Goal: Task Accomplishment & Management: Use online tool/utility

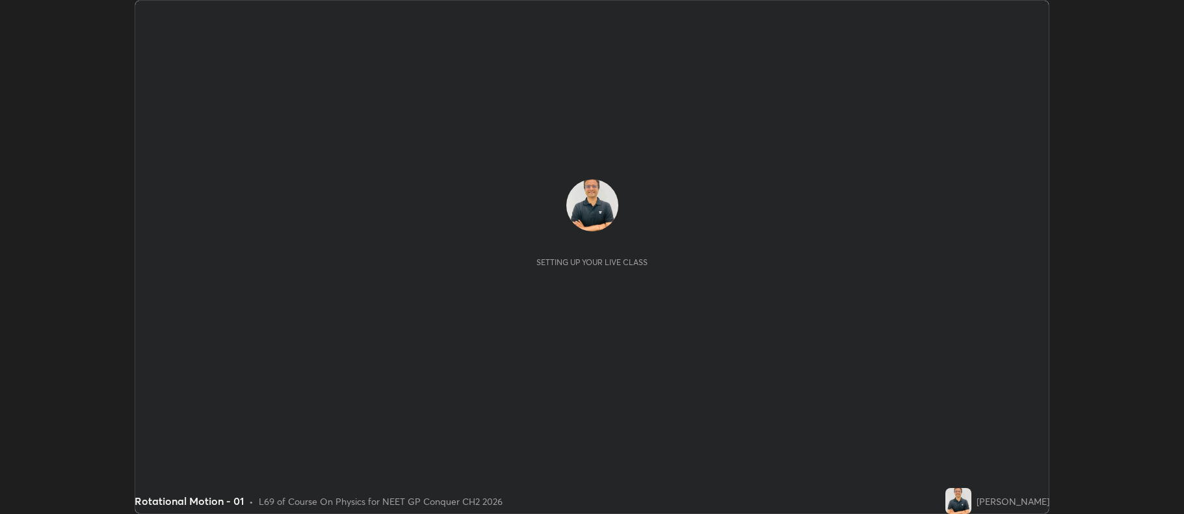
scroll to position [514, 1184]
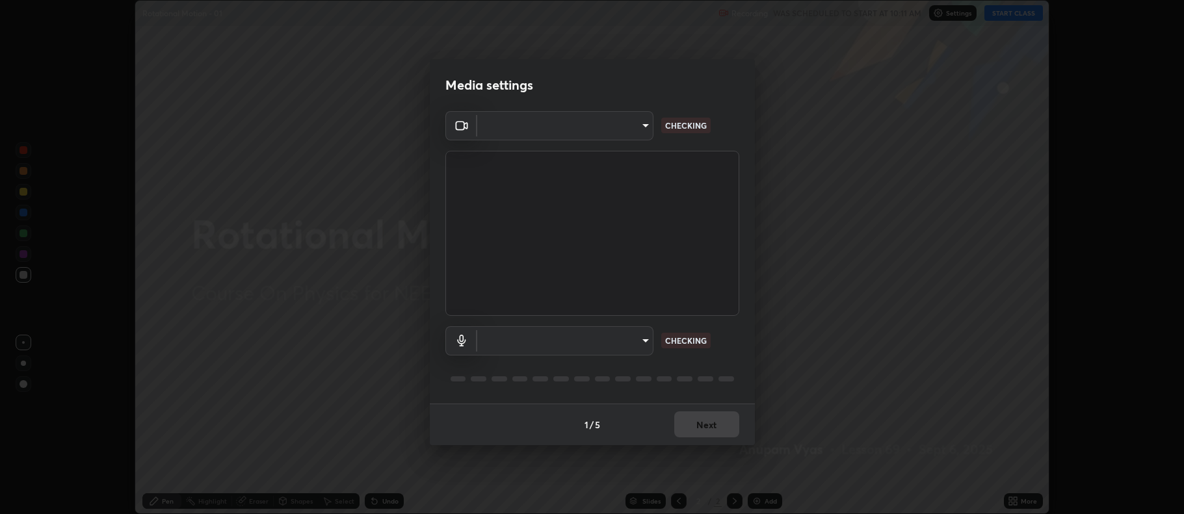
type input "5db75064d966c38022f0861f891c2b2deb8a9bf9a9a5a4ce251b0e0f2e365e36"
type input "default"
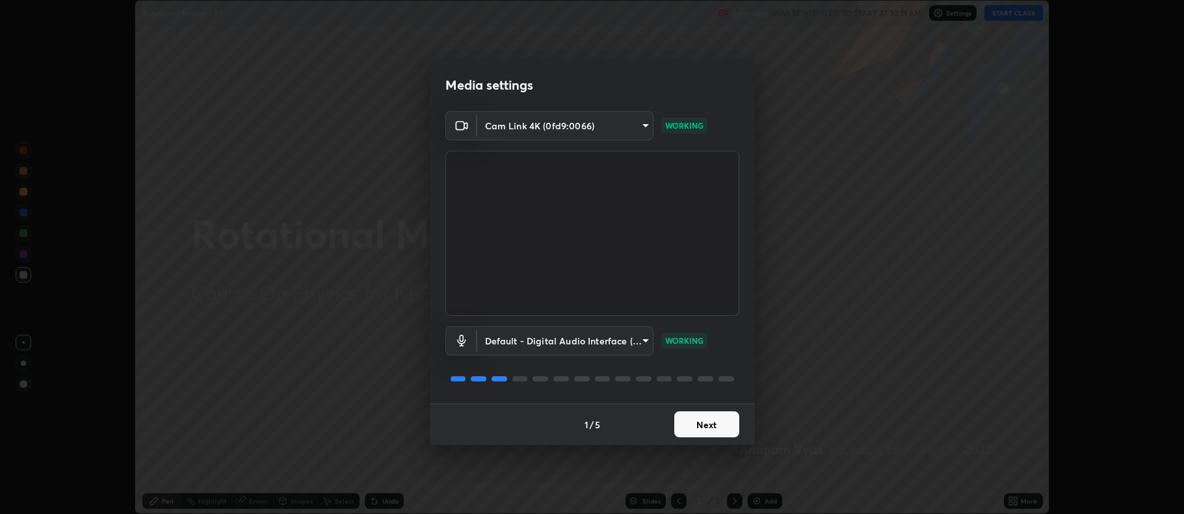
click at [715, 425] on button "Next" at bounding box center [706, 425] width 65 height 26
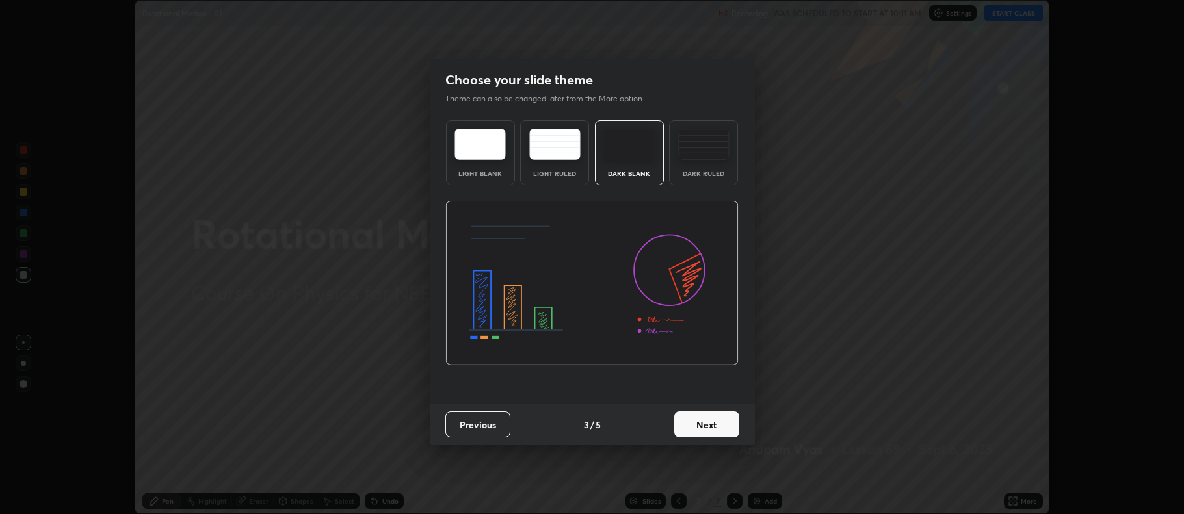
click at [718, 424] on button "Next" at bounding box center [706, 425] width 65 height 26
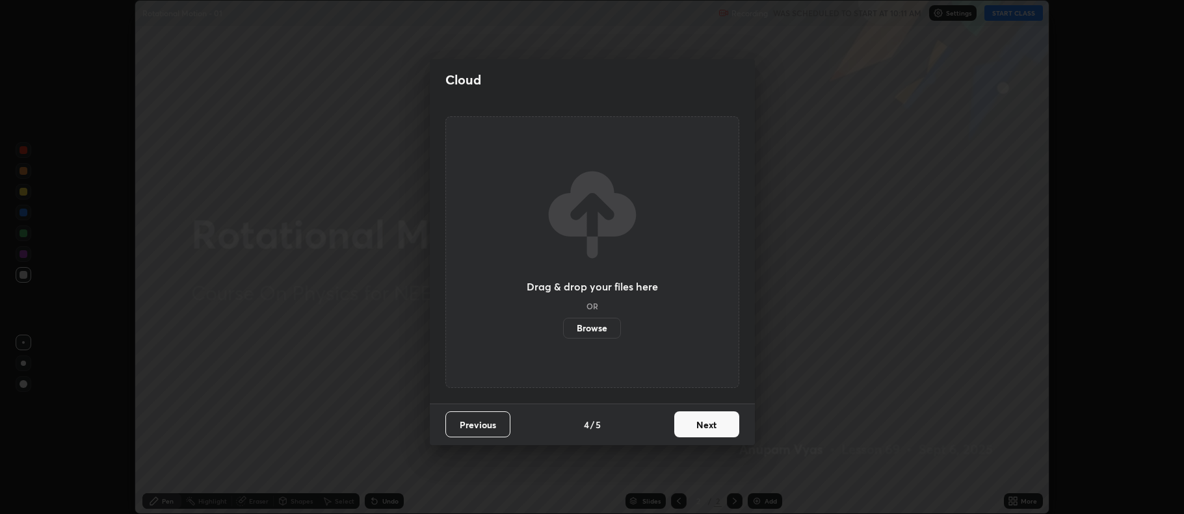
click at [716, 427] on button "Next" at bounding box center [706, 425] width 65 height 26
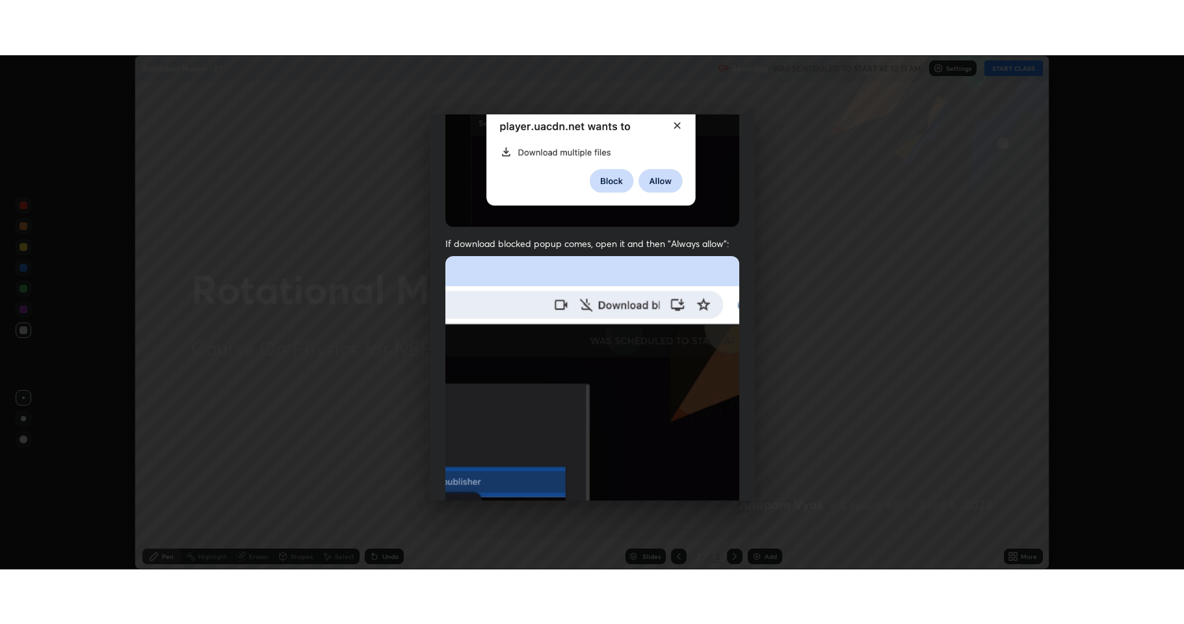
scroll to position [264, 0]
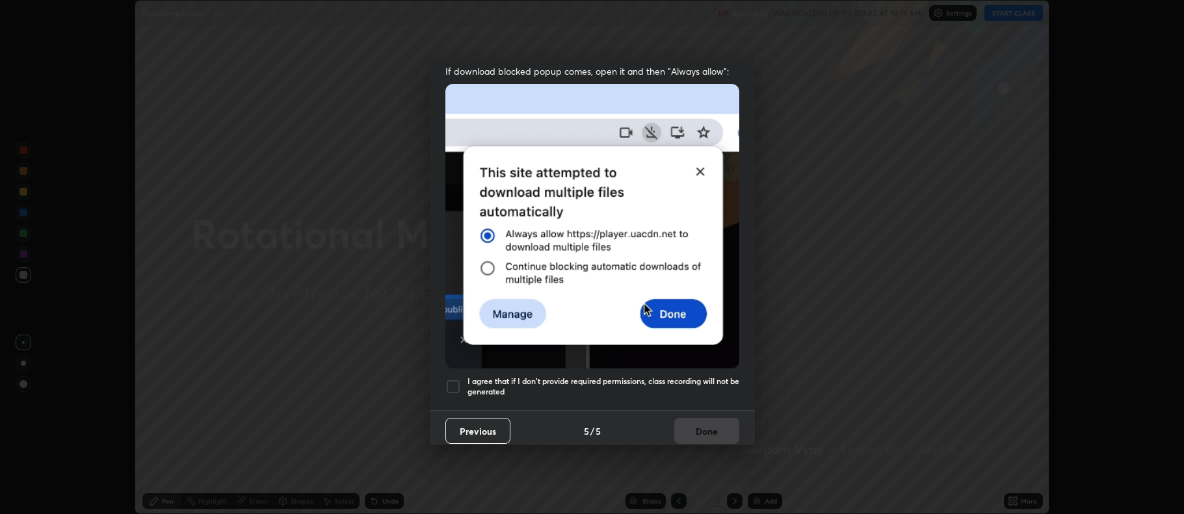
click at [451, 379] on div at bounding box center [453, 387] width 16 height 16
click at [695, 421] on button "Done" at bounding box center [706, 431] width 65 height 26
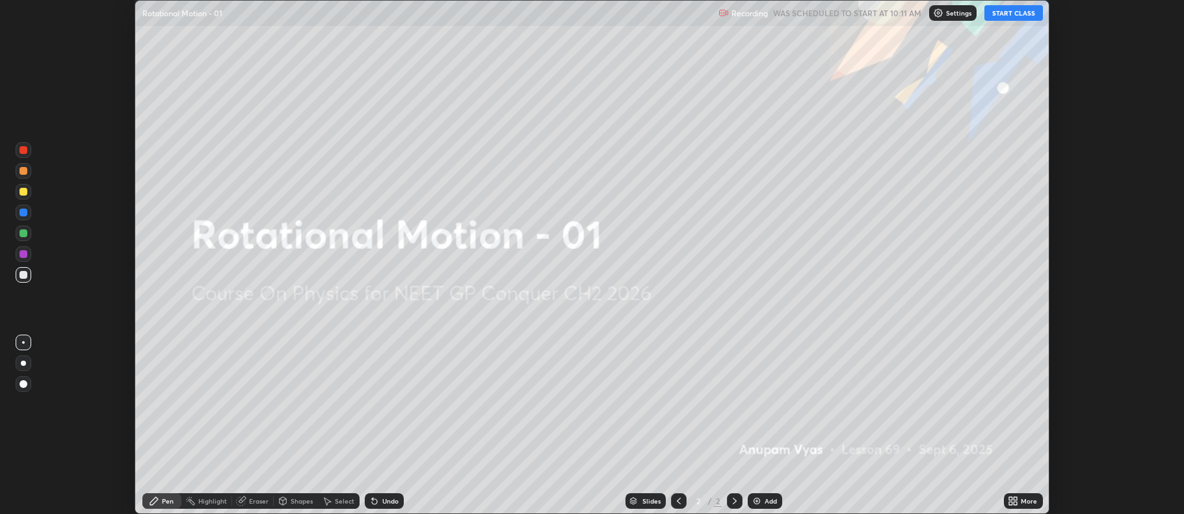
click at [1004, 14] on button "START CLASS" at bounding box center [1013, 13] width 59 height 16
click at [1027, 501] on div "More" at bounding box center [1029, 501] width 16 height 7
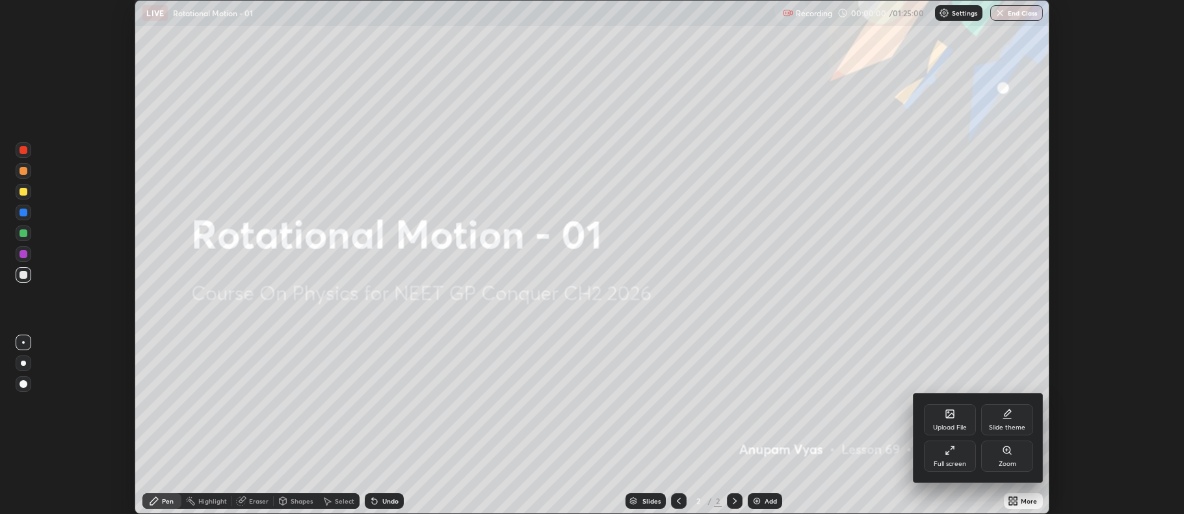
click at [951, 465] on div "Full screen" at bounding box center [950, 464] width 33 height 7
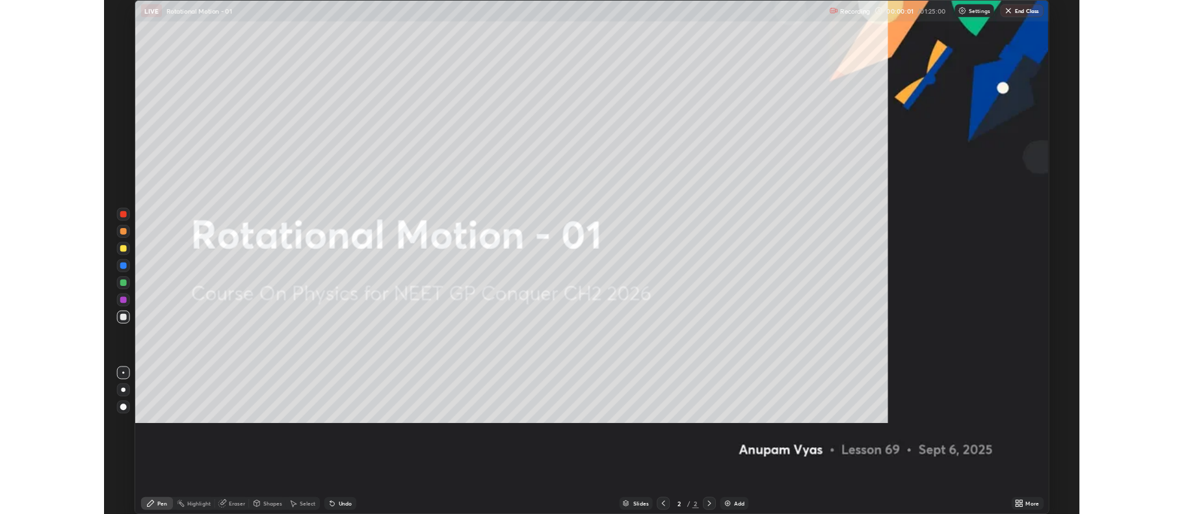
scroll to position [624, 1184]
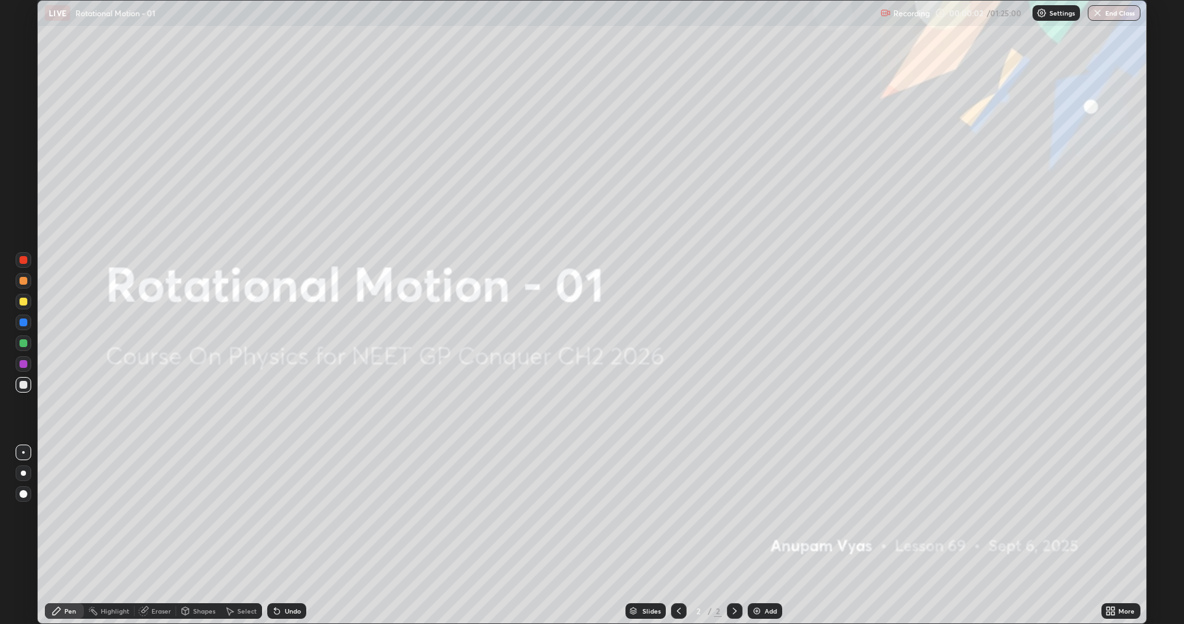
click at [766, 514] on div "Add" at bounding box center [771, 611] width 12 height 7
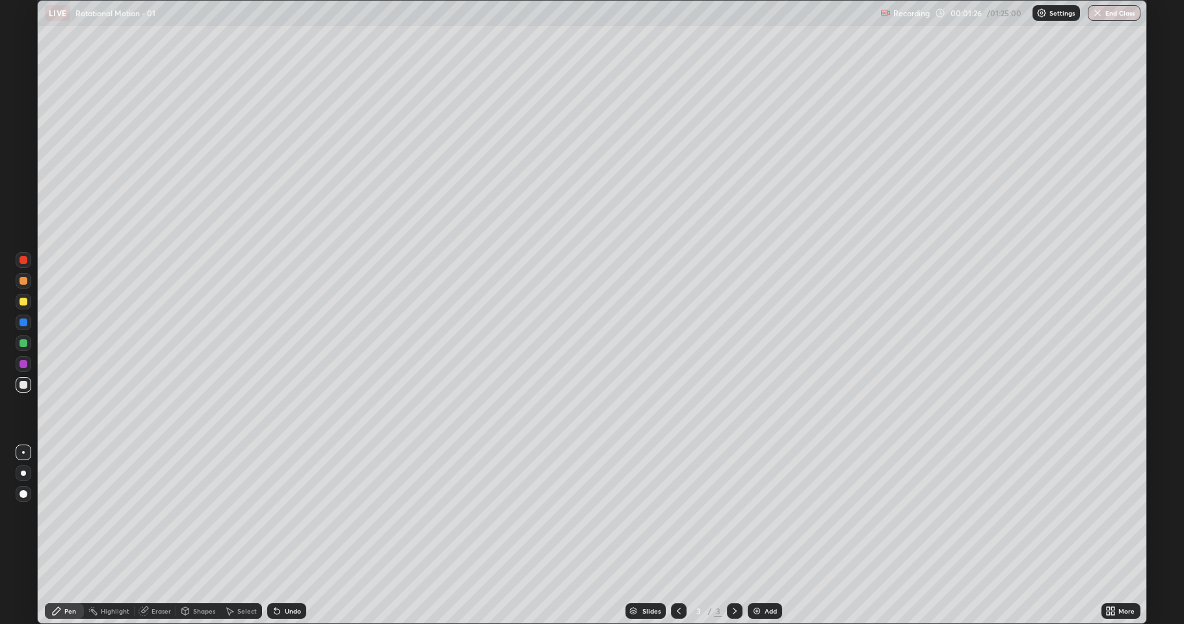
click at [26, 476] on div at bounding box center [24, 474] width 16 height 16
click at [24, 472] on div at bounding box center [23, 473] width 5 height 5
click at [18, 304] on div at bounding box center [24, 302] width 16 height 16
click at [21, 282] on div at bounding box center [24, 281] width 8 height 8
click at [26, 382] on div at bounding box center [24, 385] width 8 height 8
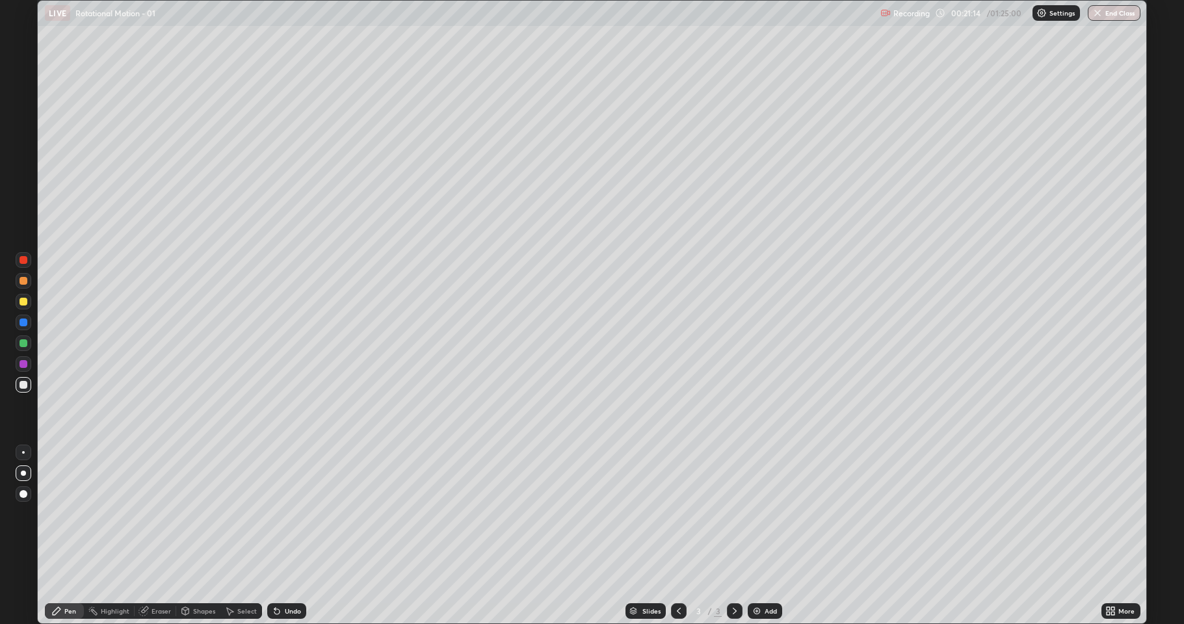
click at [766, 514] on div "Add" at bounding box center [771, 611] width 12 height 7
click at [772, 514] on div "Add" at bounding box center [771, 611] width 12 height 7
click at [161, 514] on div "Eraser" at bounding box center [161, 611] width 20 height 7
click at [70, 514] on div "Pen" at bounding box center [70, 611] width 12 height 7
click at [244, 514] on div "Select" at bounding box center [247, 611] width 20 height 7
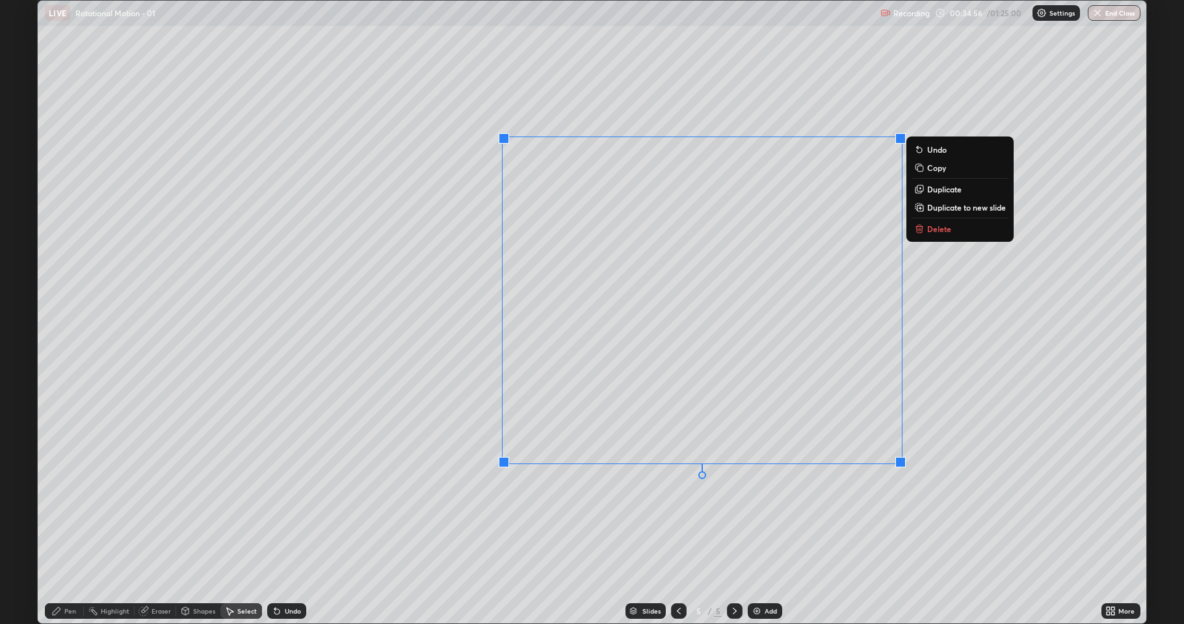
click at [926, 235] on button "Delete" at bounding box center [960, 229] width 97 height 16
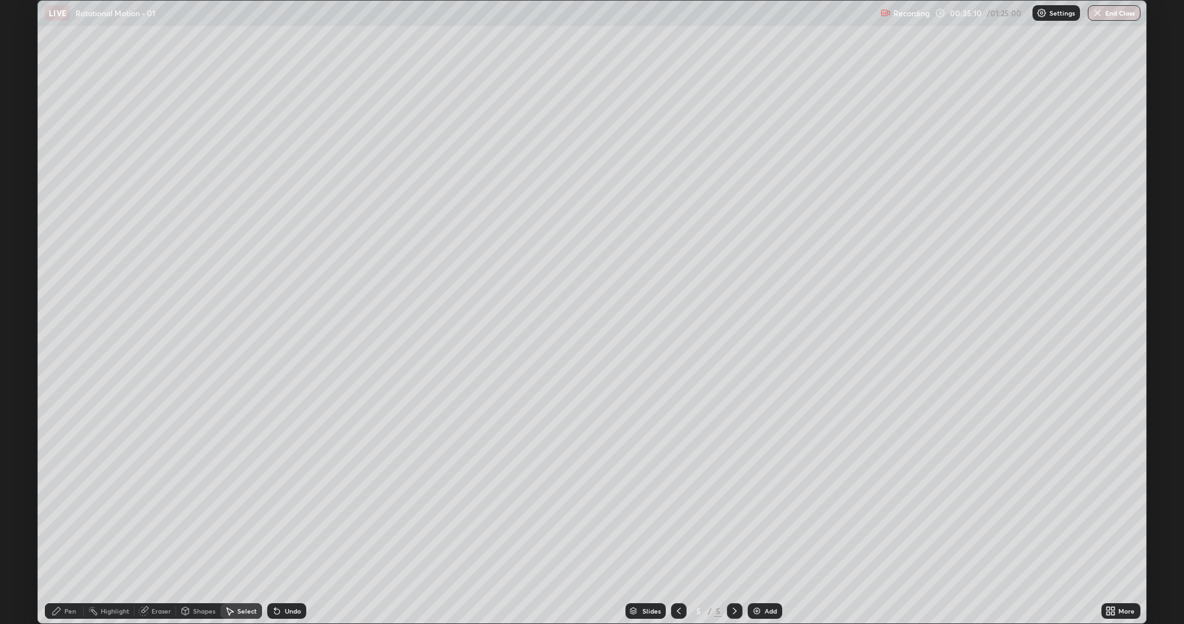
click at [669, 196] on div "0 ° Undo Copy Duplicate Duplicate to new slide Delete" at bounding box center [592, 312] width 1109 height 623
click at [667, 201] on div "0 ° Undo Copy Duplicate Duplicate to new slide Delete" at bounding box center [592, 312] width 1109 height 623
click at [67, 514] on div "Pen" at bounding box center [70, 611] width 12 height 7
click at [25, 363] on div at bounding box center [24, 364] width 8 height 8
click at [287, 514] on div "Undo" at bounding box center [293, 611] width 16 height 7
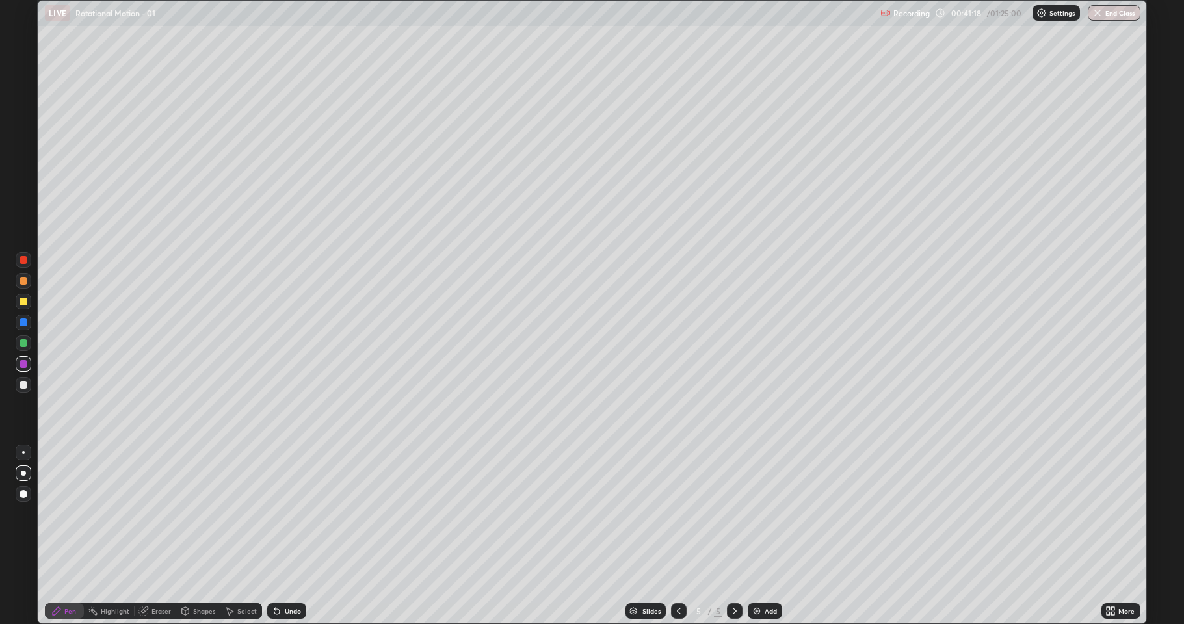
click at [291, 514] on div "Undo" at bounding box center [286, 611] width 39 height 16
click at [293, 514] on div "Undo" at bounding box center [286, 611] width 39 height 16
click at [293, 514] on div "Undo" at bounding box center [293, 611] width 16 height 7
click at [294, 514] on div "Undo" at bounding box center [293, 611] width 16 height 7
click at [293, 514] on div "Undo" at bounding box center [293, 611] width 16 height 7
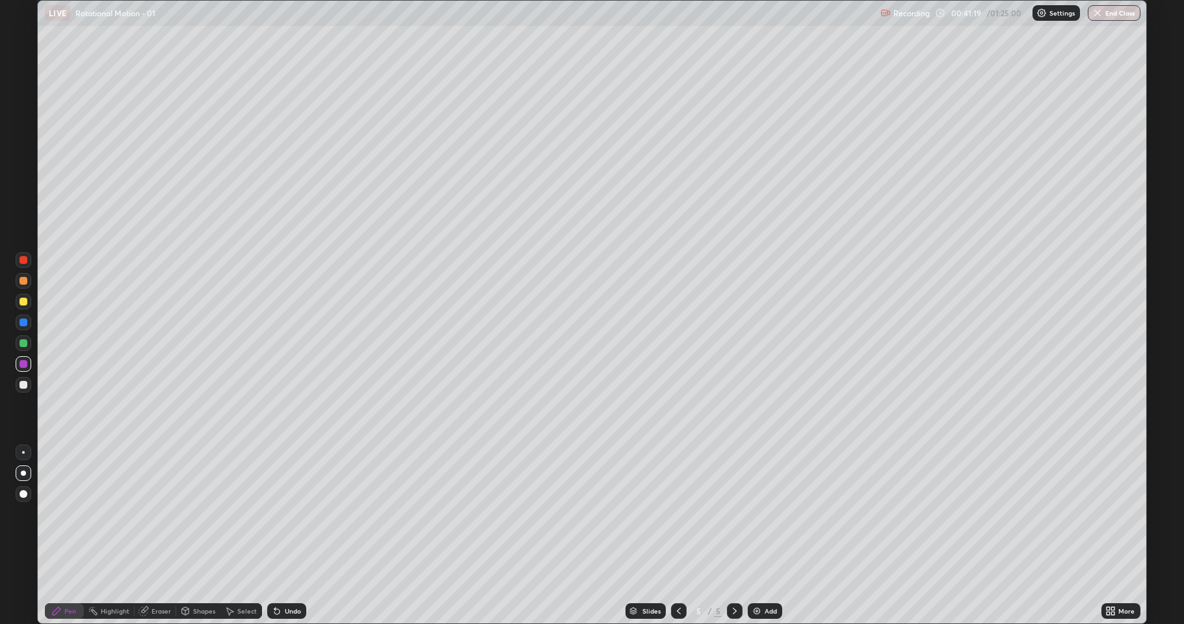
click at [293, 514] on div "Undo" at bounding box center [293, 611] width 16 height 7
click at [285, 514] on div "Undo" at bounding box center [293, 611] width 16 height 7
click at [287, 514] on div "Undo" at bounding box center [293, 611] width 16 height 7
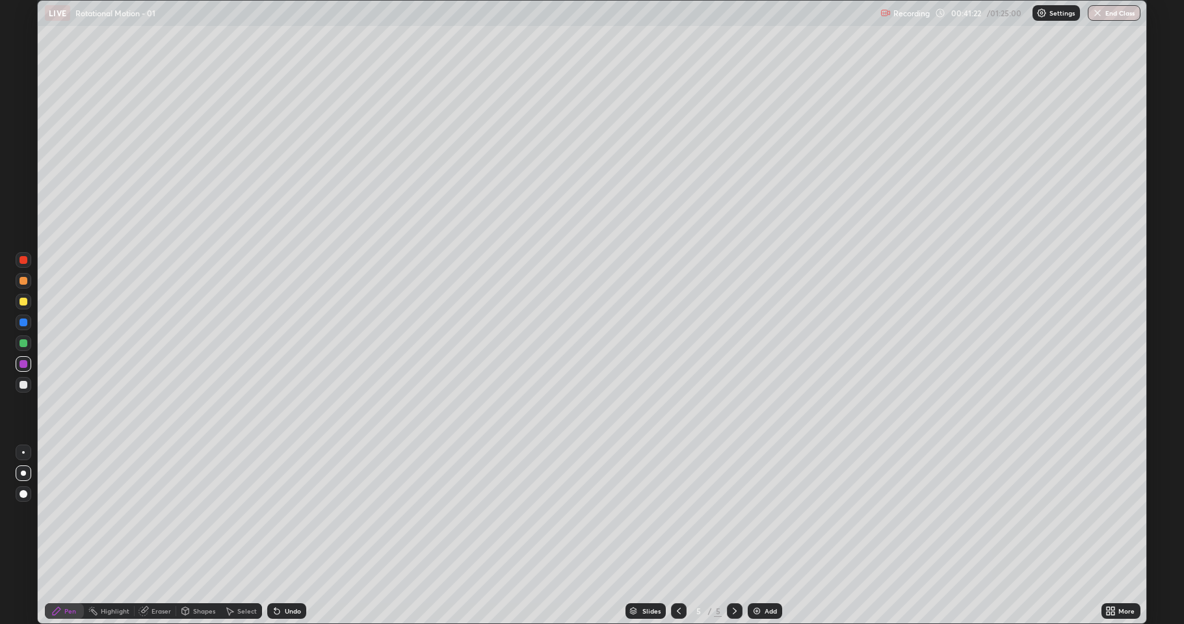
click at [286, 514] on div "Undo" at bounding box center [293, 611] width 16 height 7
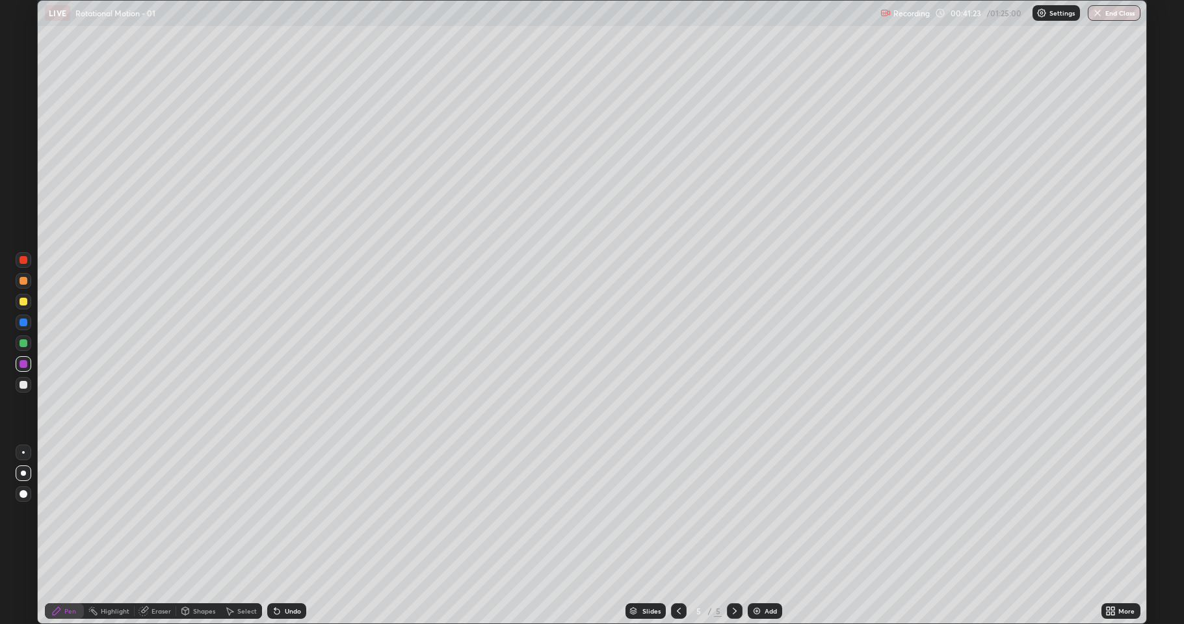
click at [286, 514] on div "Undo" at bounding box center [286, 611] width 39 height 16
click at [287, 514] on div "Undo" at bounding box center [293, 611] width 16 height 7
click at [285, 514] on div "Undo" at bounding box center [293, 611] width 16 height 7
click at [285, 514] on div "Undo" at bounding box center [286, 611] width 39 height 16
click at [288, 514] on div "Undo" at bounding box center [286, 611] width 39 height 16
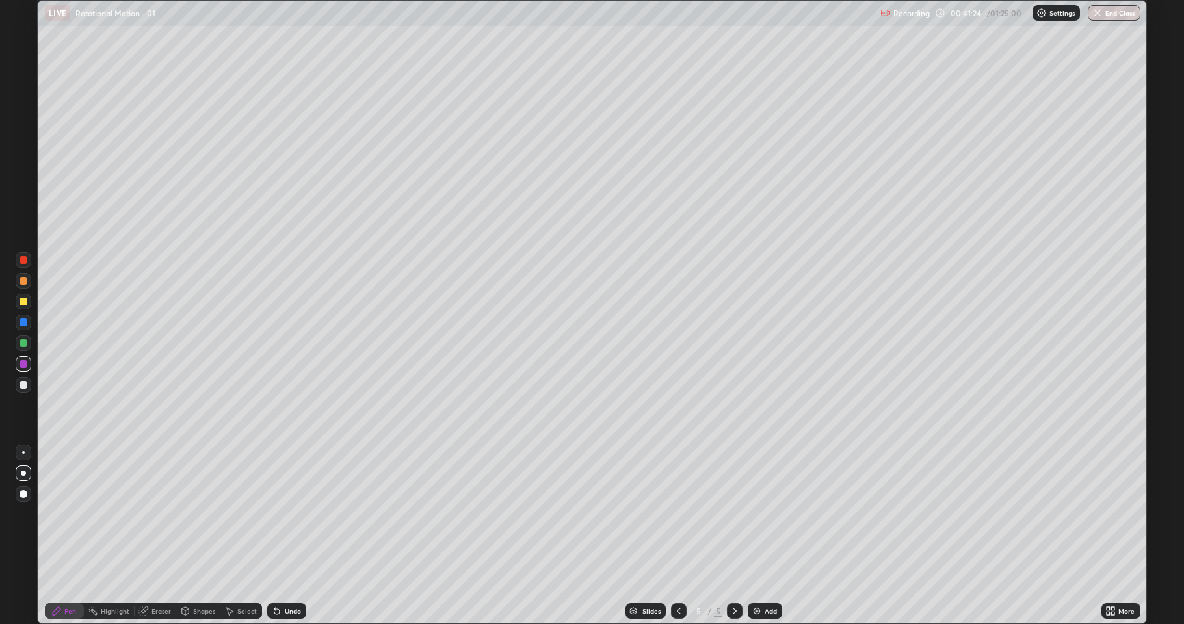
click at [285, 514] on div "Undo" at bounding box center [286, 611] width 39 height 16
click at [287, 514] on div "Undo" at bounding box center [286, 611] width 39 height 16
click at [289, 514] on div "Undo" at bounding box center [286, 611] width 39 height 16
click at [21, 387] on div at bounding box center [24, 385] width 8 height 8
click at [771, 514] on div "Add" at bounding box center [771, 611] width 12 height 7
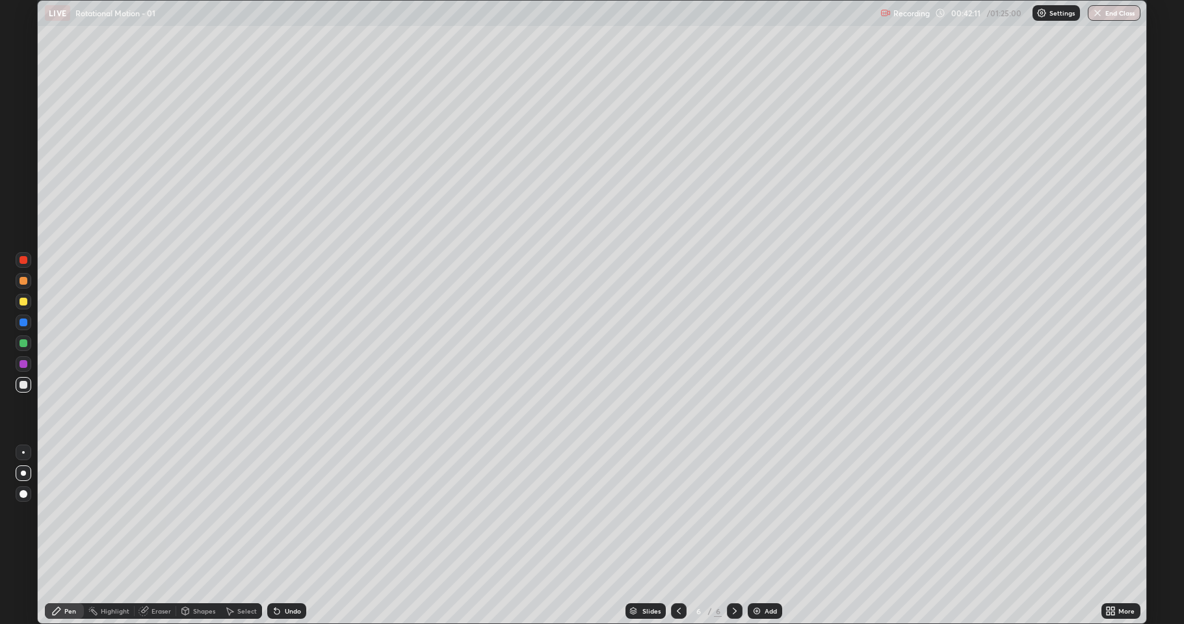
click at [291, 514] on div "Undo" at bounding box center [293, 611] width 16 height 7
click at [291, 514] on div "Undo" at bounding box center [286, 611] width 39 height 16
click at [293, 514] on div "Undo" at bounding box center [286, 611] width 39 height 16
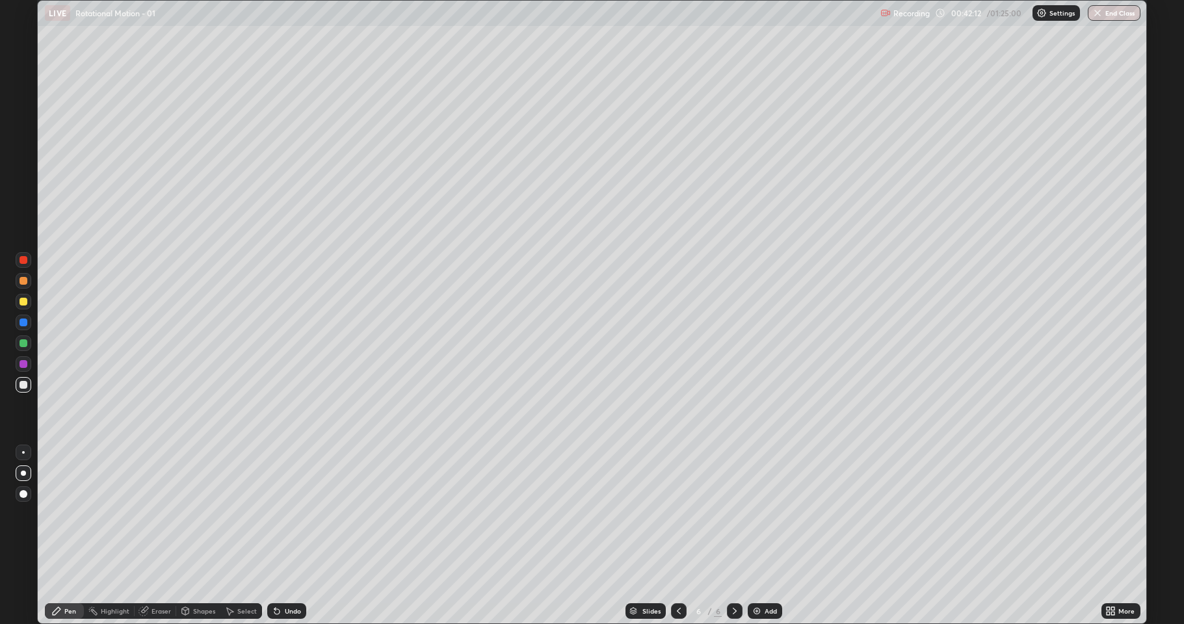
click at [292, 514] on div "Undo" at bounding box center [286, 611] width 39 height 16
click at [294, 514] on div "Undo" at bounding box center [286, 611] width 39 height 16
click at [295, 514] on div "Undo" at bounding box center [293, 611] width 16 height 7
click at [294, 514] on div "Undo" at bounding box center [293, 611] width 16 height 7
click at [296, 514] on div "Undo" at bounding box center [293, 611] width 16 height 7
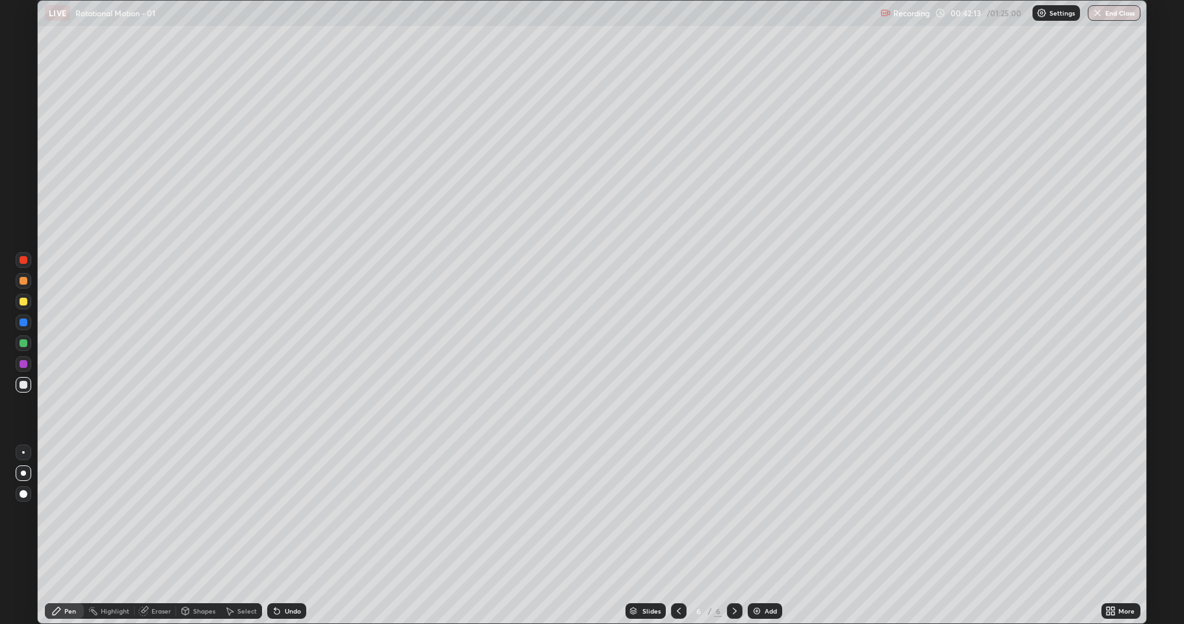
click at [295, 514] on div "Undo" at bounding box center [293, 611] width 16 height 7
click at [296, 514] on div "Undo" at bounding box center [293, 611] width 16 height 7
click at [295, 514] on div "Undo" at bounding box center [293, 611] width 16 height 7
click at [296, 514] on div "Undo" at bounding box center [293, 611] width 16 height 7
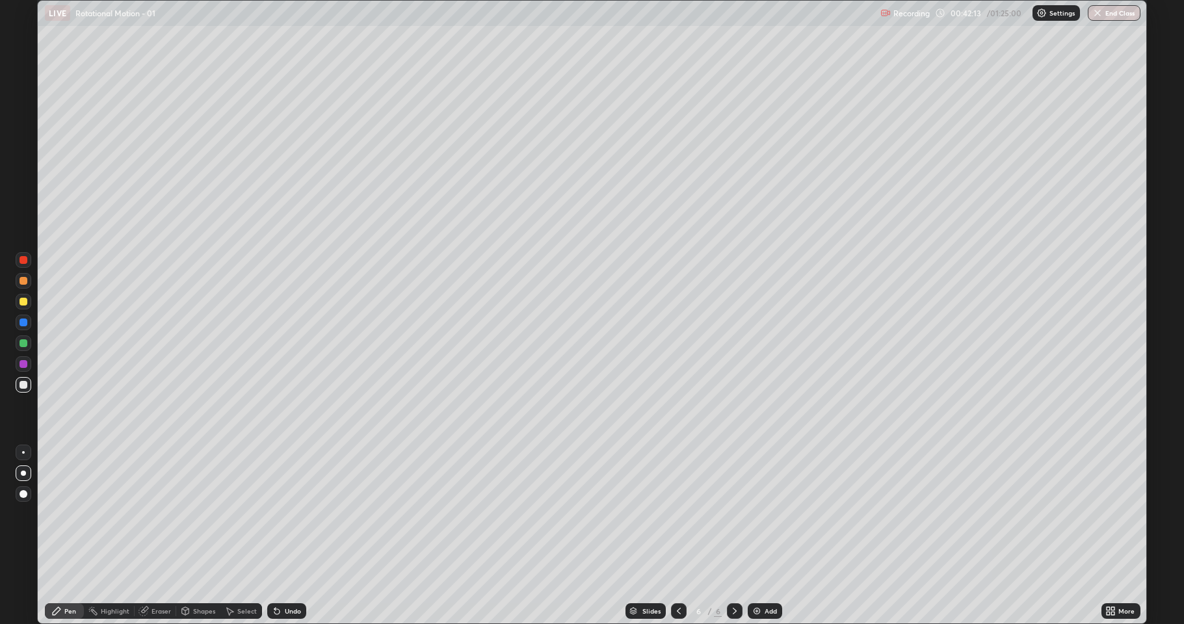
click at [296, 514] on div "Undo" at bounding box center [293, 611] width 16 height 7
click at [297, 514] on div "Undo" at bounding box center [286, 611] width 39 height 16
click at [296, 514] on div "Undo" at bounding box center [286, 611] width 39 height 16
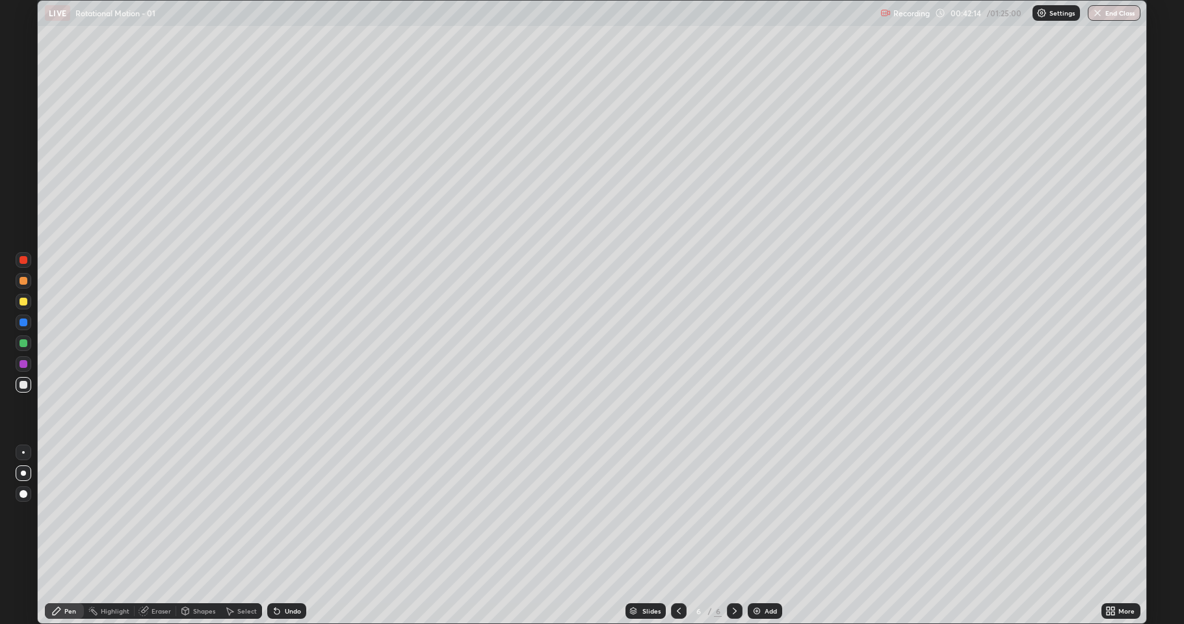
click at [298, 514] on div "Undo" at bounding box center [286, 611] width 39 height 16
click at [297, 514] on div "Undo" at bounding box center [286, 611] width 39 height 16
click at [298, 514] on div "Undo" at bounding box center [286, 611] width 39 height 16
click at [67, 514] on div "Pen" at bounding box center [70, 611] width 12 height 7
click at [1155, 361] on div "Setting up your live class" at bounding box center [592, 312] width 1184 height 624
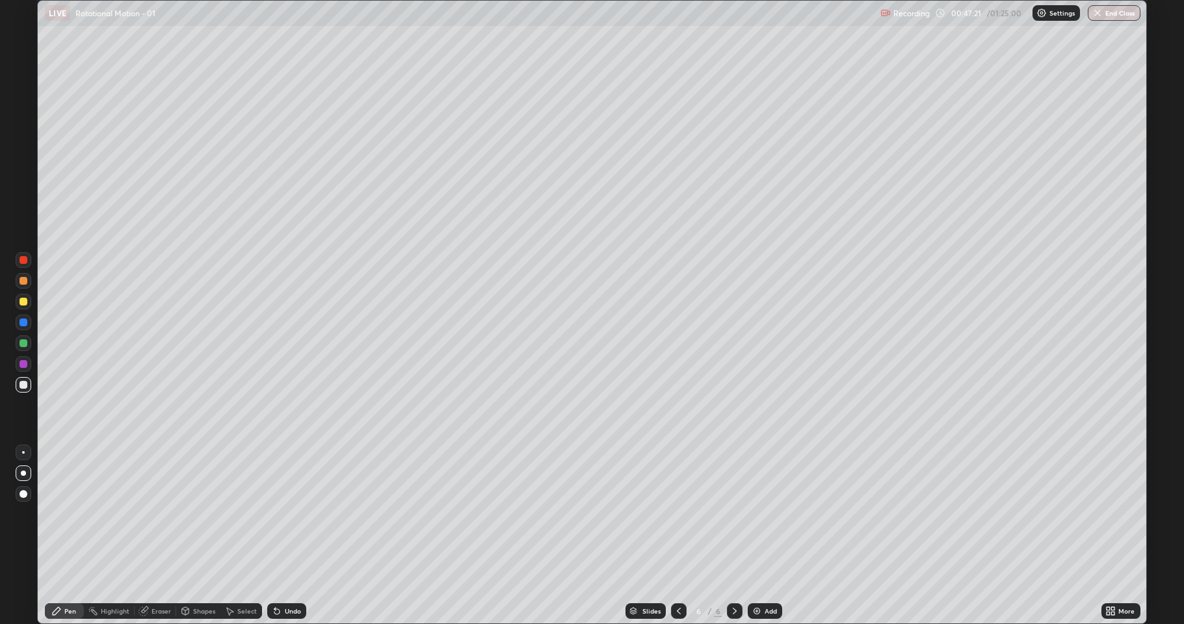
click at [766, 514] on div "Add" at bounding box center [771, 611] width 12 height 7
click at [155, 514] on div "Eraser" at bounding box center [161, 611] width 20 height 7
click at [67, 514] on div "Pen" at bounding box center [70, 611] width 12 height 7
click at [25, 300] on div at bounding box center [24, 302] width 8 height 8
click at [162, 514] on div "Eraser" at bounding box center [161, 611] width 20 height 7
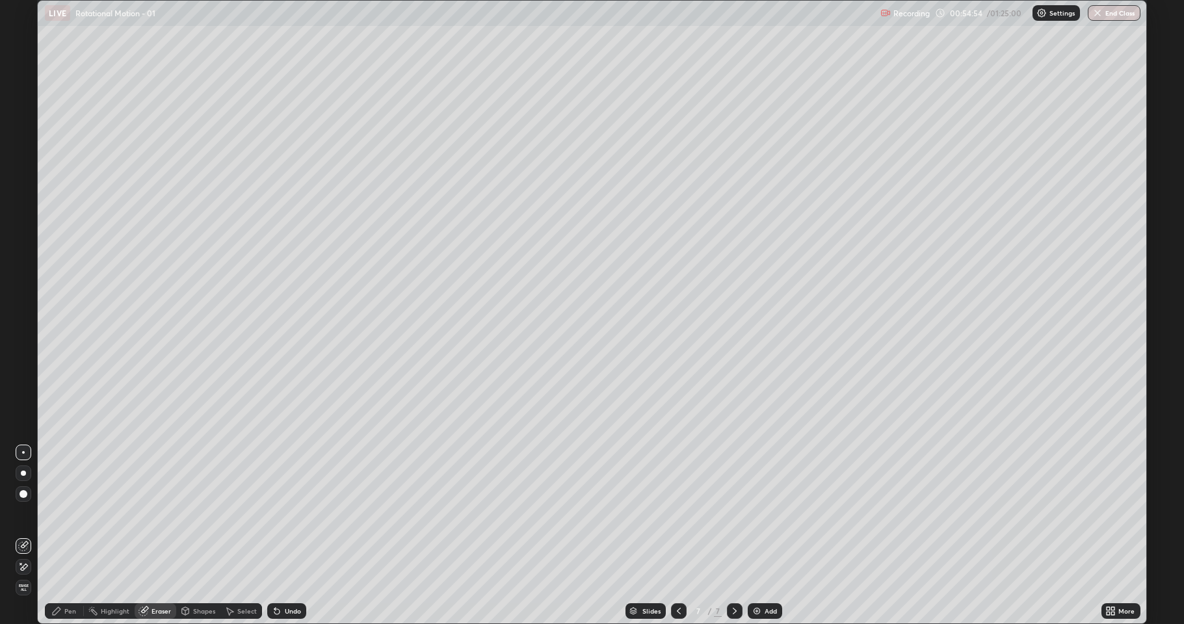
click at [79, 514] on div "Pen" at bounding box center [64, 611] width 39 height 16
click at [763, 514] on div "Add" at bounding box center [765, 611] width 34 height 16
click at [21, 302] on div at bounding box center [24, 302] width 8 height 8
click at [21, 384] on div at bounding box center [24, 385] width 8 height 8
click at [21, 304] on div at bounding box center [24, 302] width 8 height 8
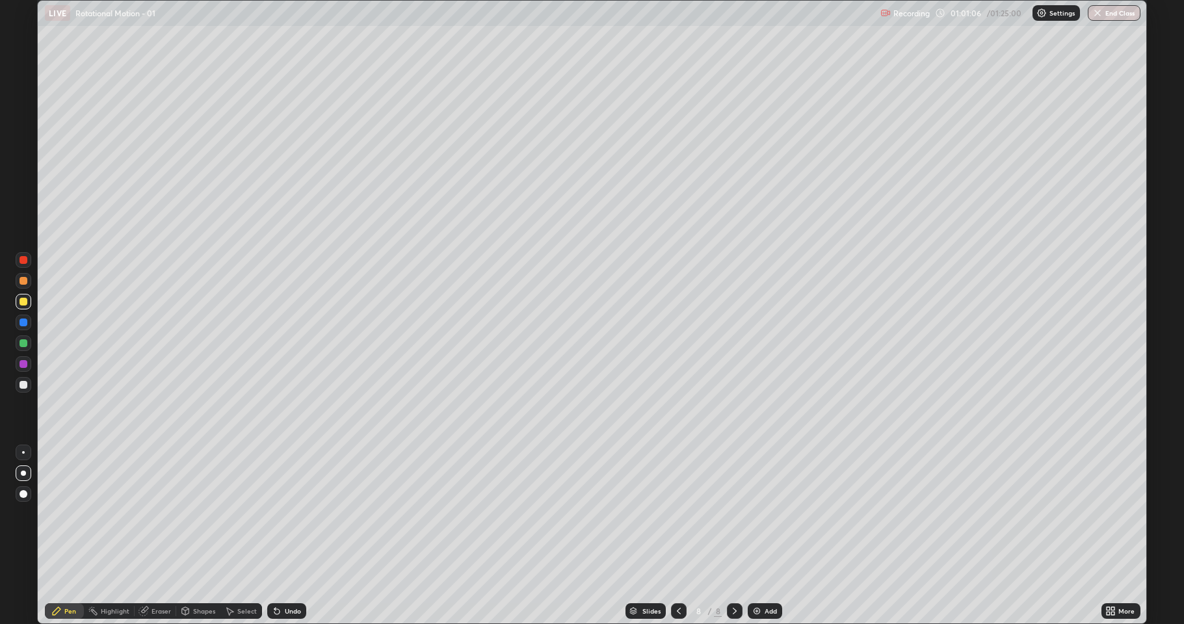
click at [24, 341] on div at bounding box center [24, 343] width 8 height 8
click at [765, 514] on div "Add" at bounding box center [771, 611] width 12 height 7
click at [25, 385] on div at bounding box center [24, 385] width 8 height 8
click at [246, 514] on div "Select" at bounding box center [247, 611] width 20 height 7
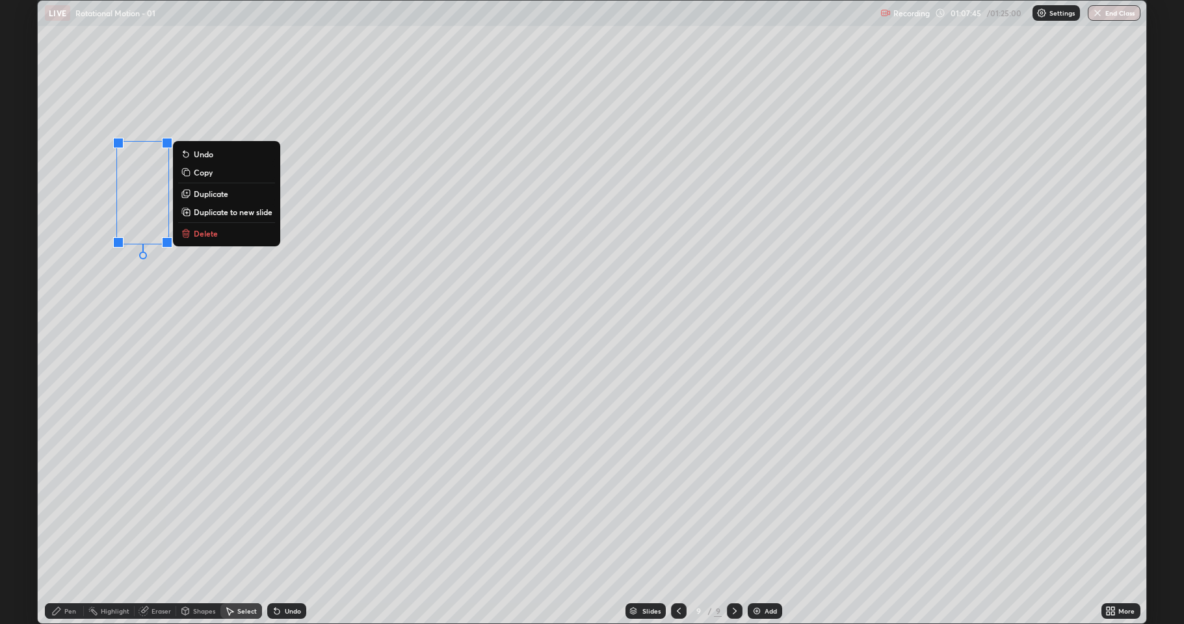
click at [250, 236] on button "Delete" at bounding box center [226, 234] width 97 height 16
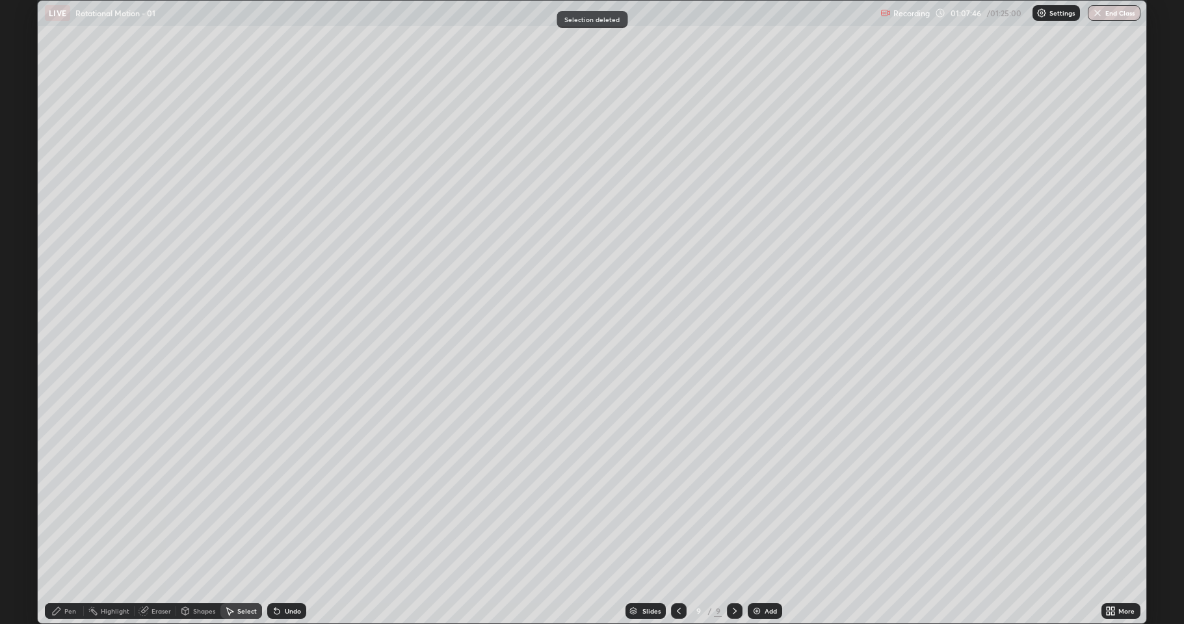
click at [75, 514] on div "Pen" at bounding box center [70, 611] width 12 height 7
click at [157, 514] on div "Eraser" at bounding box center [161, 611] width 20 height 7
click at [67, 514] on div "Pen" at bounding box center [70, 611] width 12 height 7
click at [21, 305] on div at bounding box center [24, 302] width 8 height 8
click at [23, 343] on div at bounding box center [24, 343] width 8 height 8
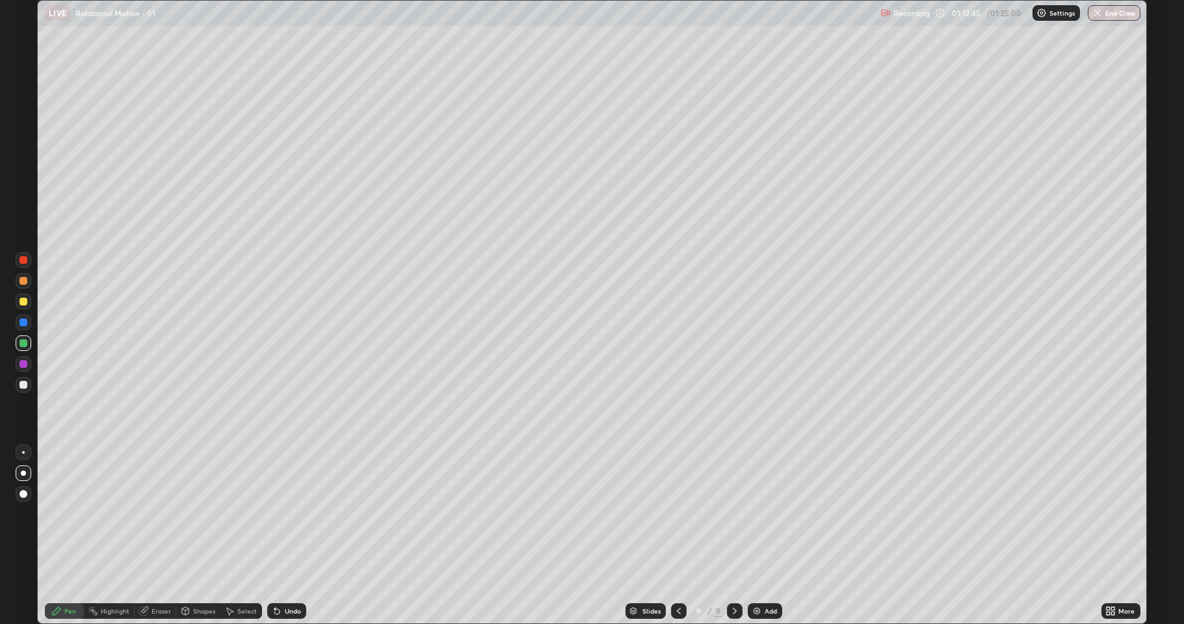
click at [26, 305] on div at bounding box center [24, 302] width 16 height 16
click at [21, 341] on div at bounding box center [24, 343] width 8 height 8
click at [20, 387] on div at bounding box center [24, 385] width 8 height 8
click at [1117, 14] on button "End Class" at bounding box center [1114, 13] width 53 height 16
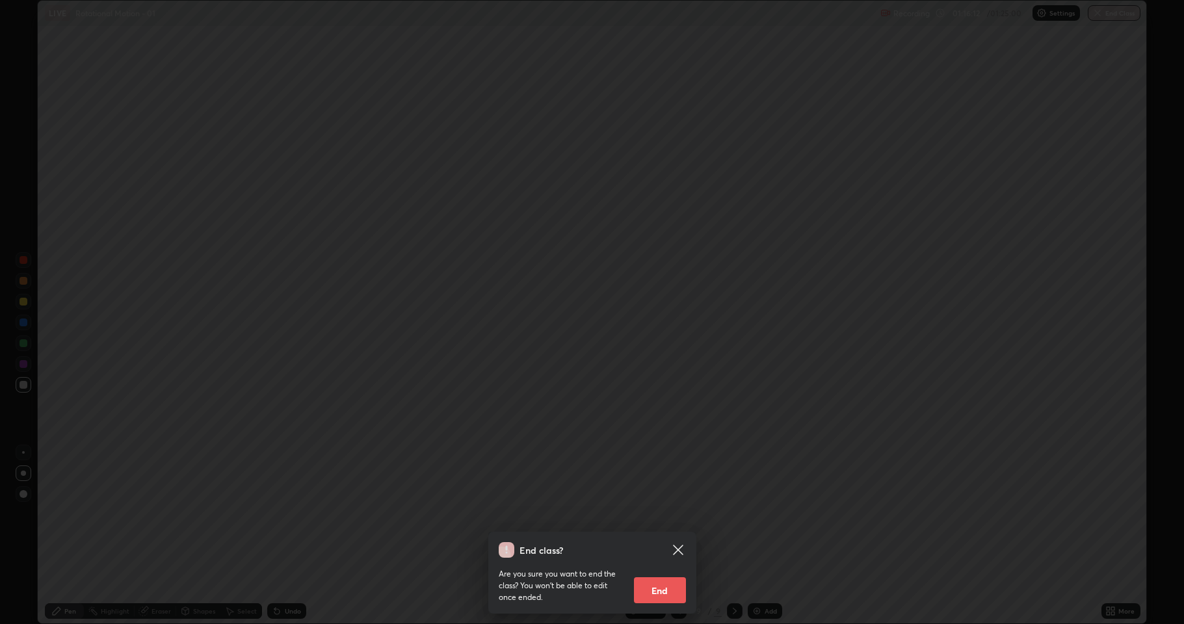
click at [670, 514] on button "End" at bounding box center [660, 590] width 52 height 26
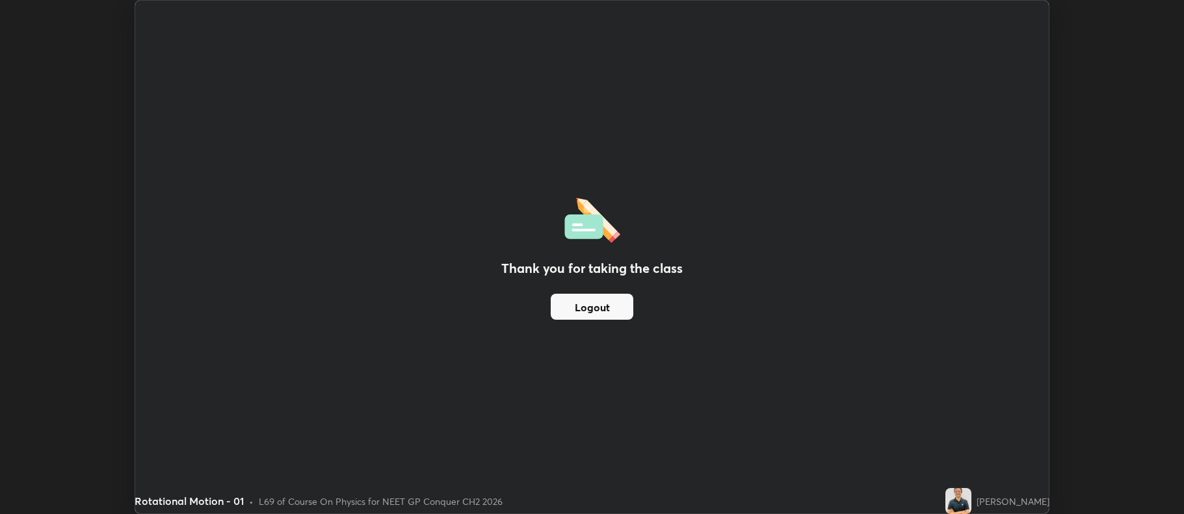
scroll to position [64500, 63830]
